Goal: Transaction & Acquisition: Purchase product/service

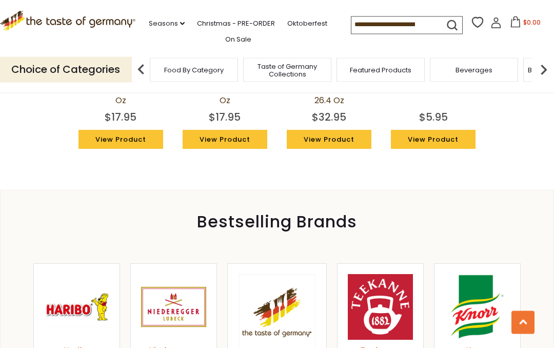
scroll to position [967, 0]
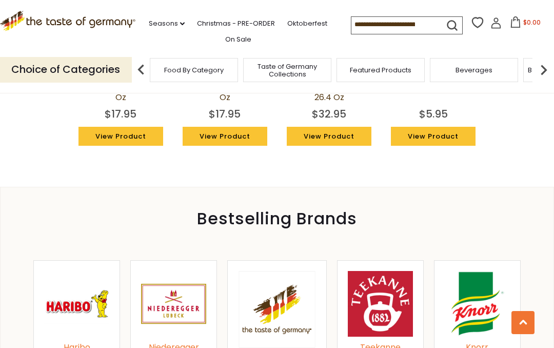
click at [490, 275] on img at bounding box center [476, 303] width 65 height 65
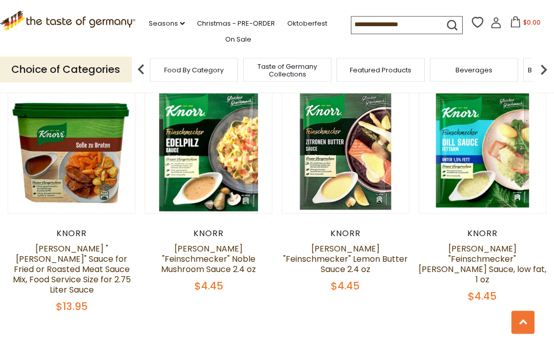
scroll to position [2028, 0]
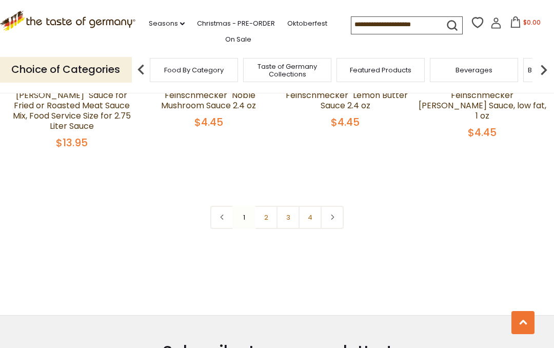
scroll to position [2174, 0]
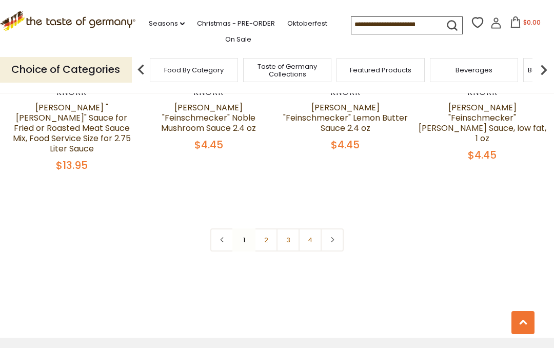
click at [294, 228] on link "3" at bounding box center [287, 239] width 23 height 23
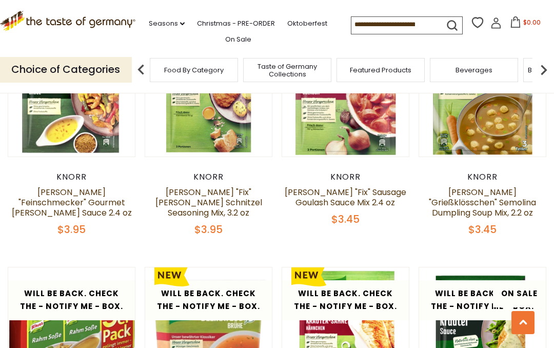
scroll to position [1604, 0]
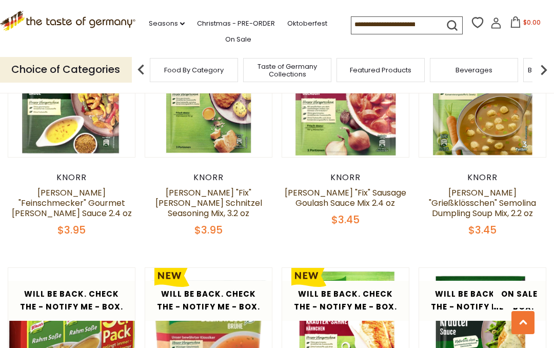
click at [251, 22] on link "Christmas - PRE-ORDER" at bounding box center [236, 23] width 78 height 11
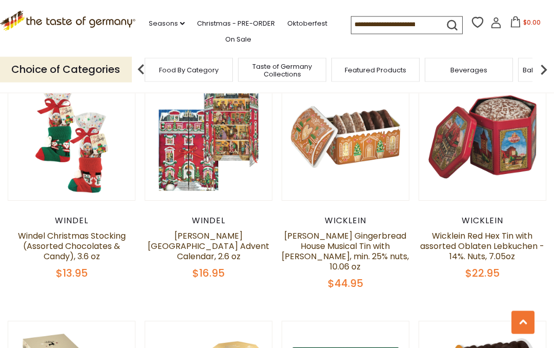
scroll to position [510, 0]
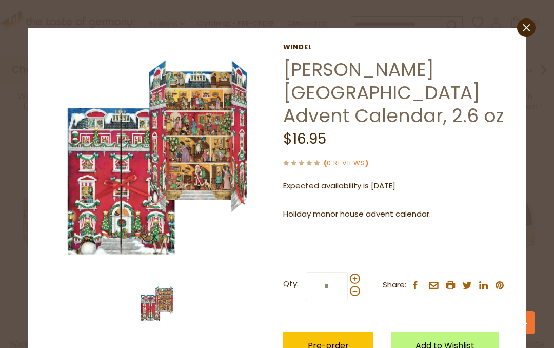
scroll to position [641, 0]
click at [202, 120] on img at bounding box center [157, 157] width 228 height 228
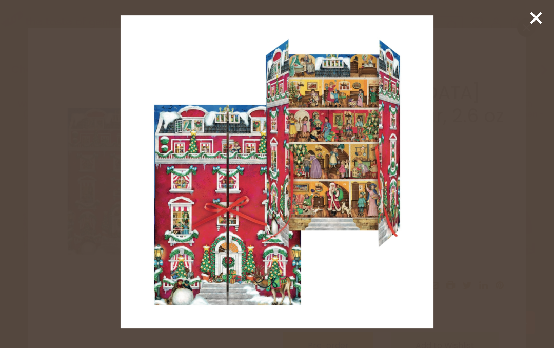
click at [531, 19] on icon at bounding box center [535, 17] width 15 height 15
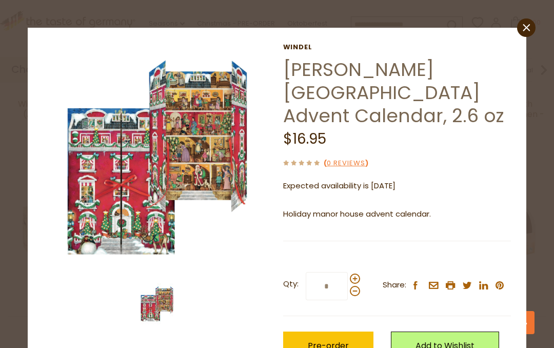
click at [513, 30] on div "close Windel Windel Manor House Advent Calendar, 2.6 oz $16.95 ( 0 Reviews ) Ex…" at bounding box center [277, 219] width 498 height 383
click at [521, 28] on link "close" at bounding box center [526, 27] width 18 height 18
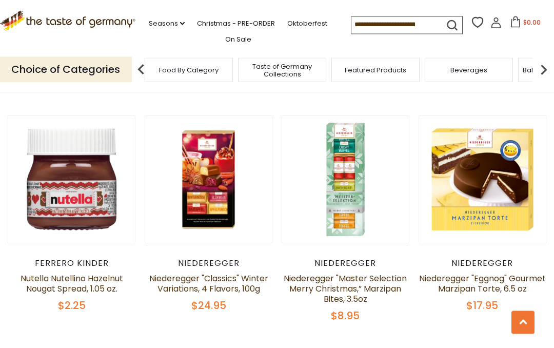
scroll to position [1912, 0]
click at [507, 27] on button "Quick View" at bounding box center [482, 15] width 69 height 23
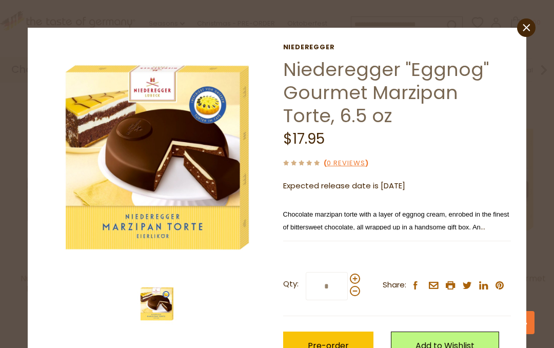
click at [525, 31] on icon "close" at bounding box center [526, 28] width 8 height 8
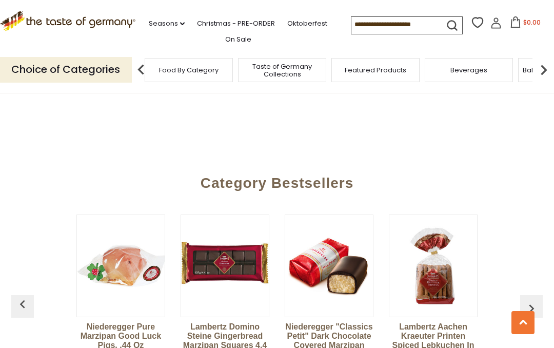
scroll to position [2487, 0]
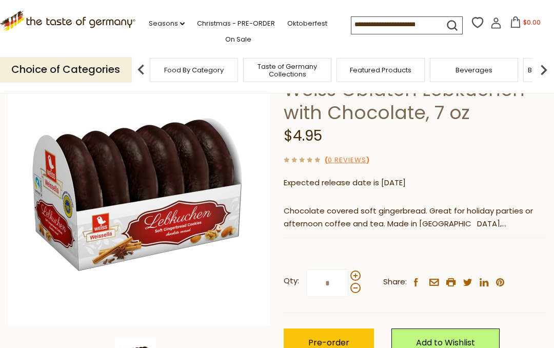
scroll to position [82, 0]
